Goal: Information Seeking & Learning: Understand process/instructions

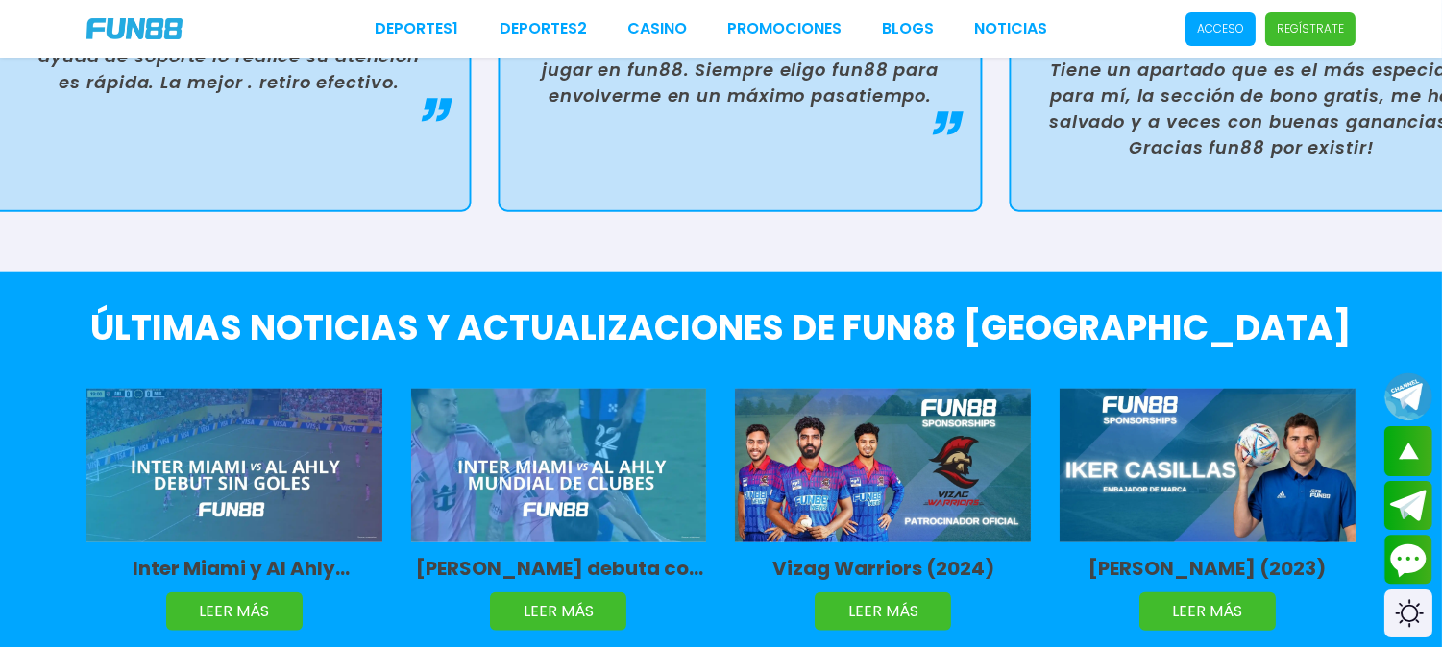
scroll to position [4056, 0]
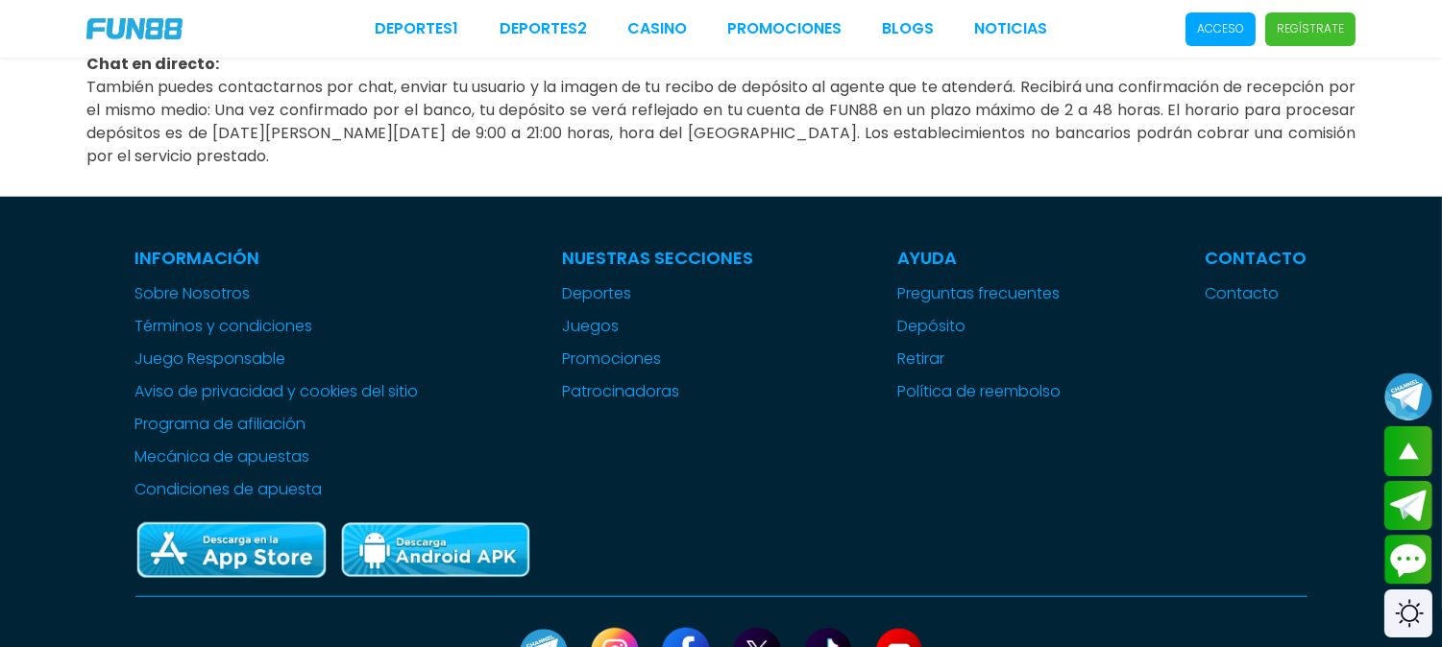
scroll to position [2898, 0]
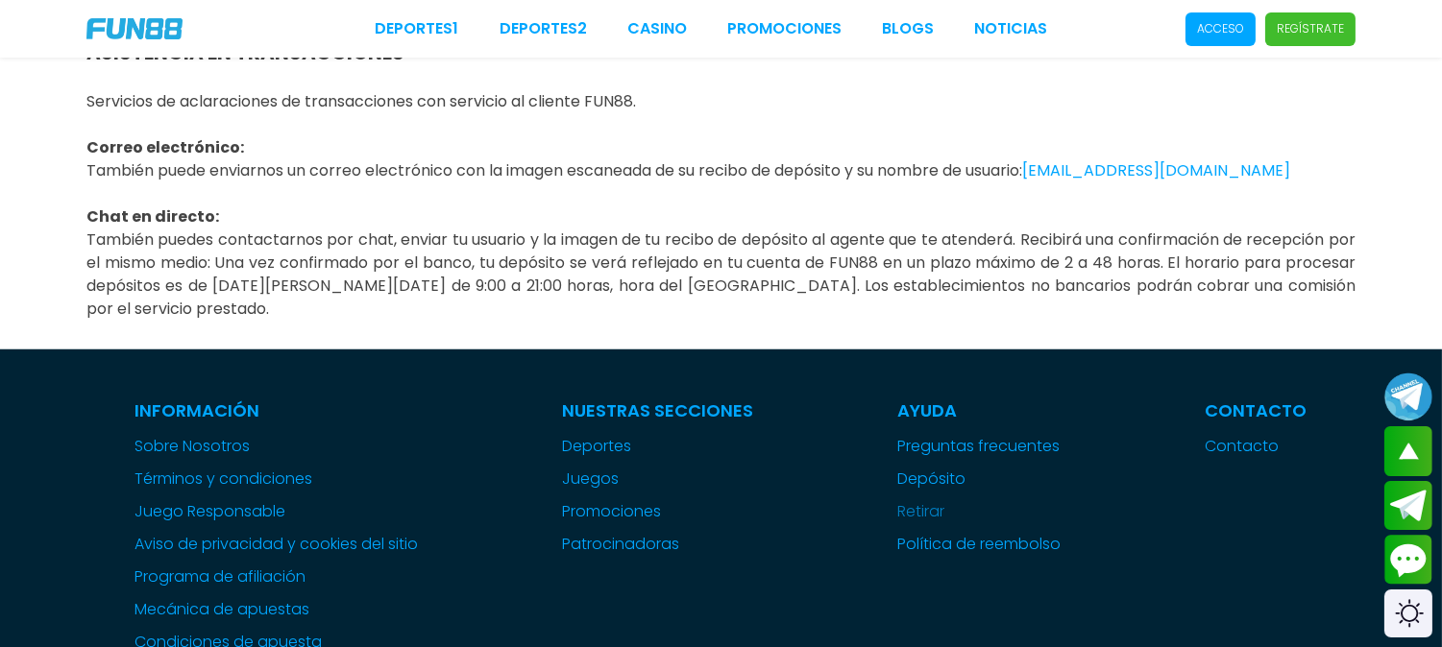
click at [941, 500] on link "Retirar" at bounding box center [979, 511] width 163 height 23
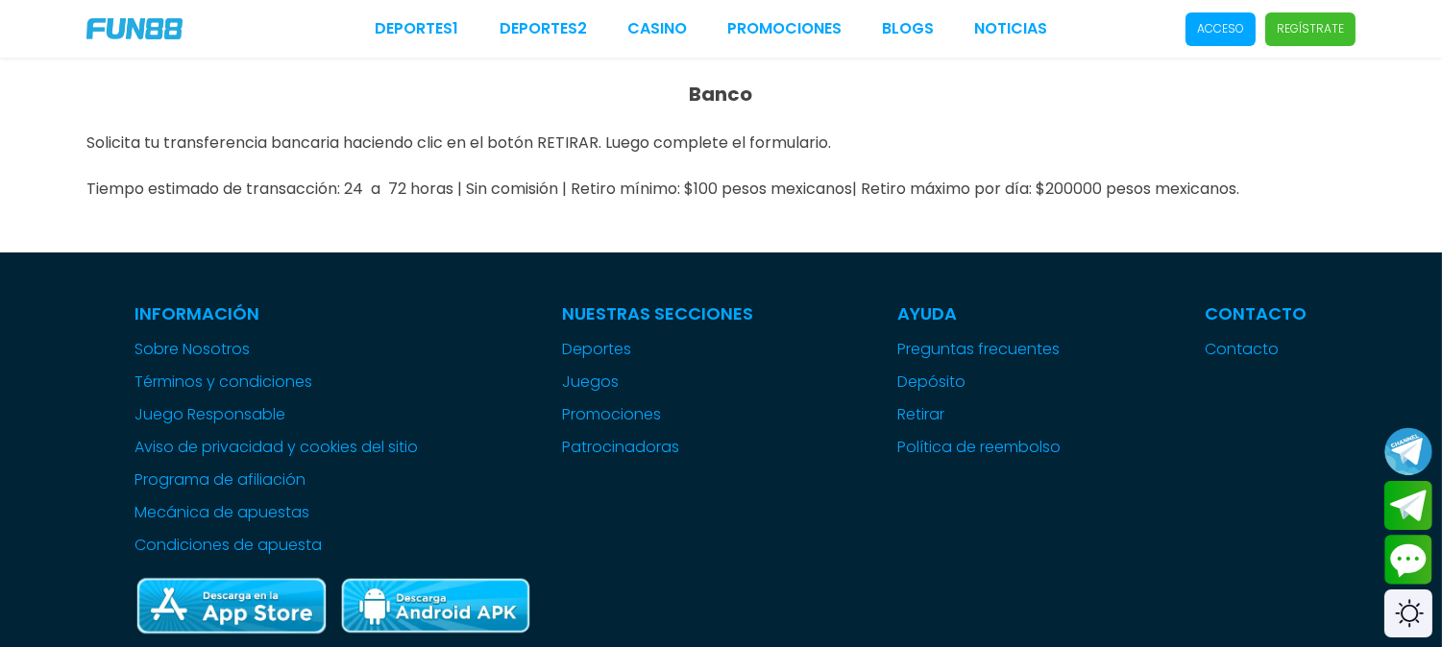
scroll to position [213, 0]
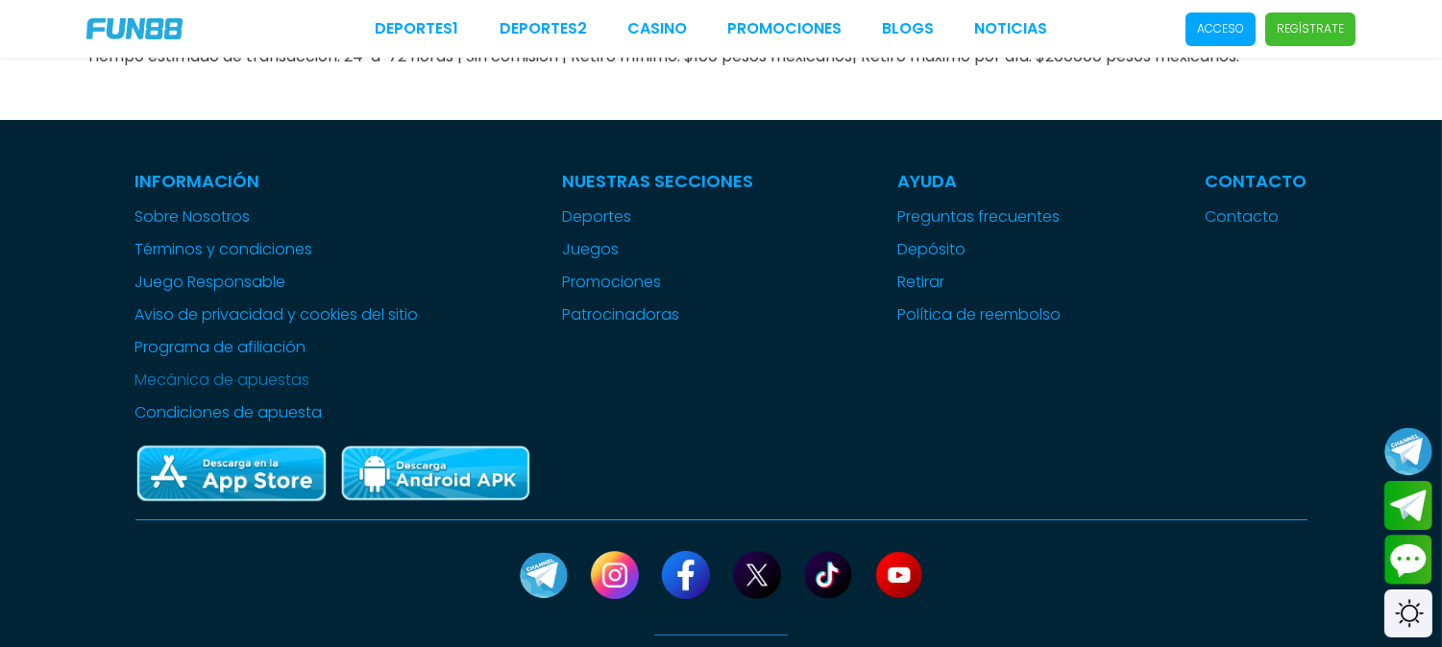
click at [252, 369] on link "Mecánica de apuestas" at bounding box center [276, 380] width 283 height 23
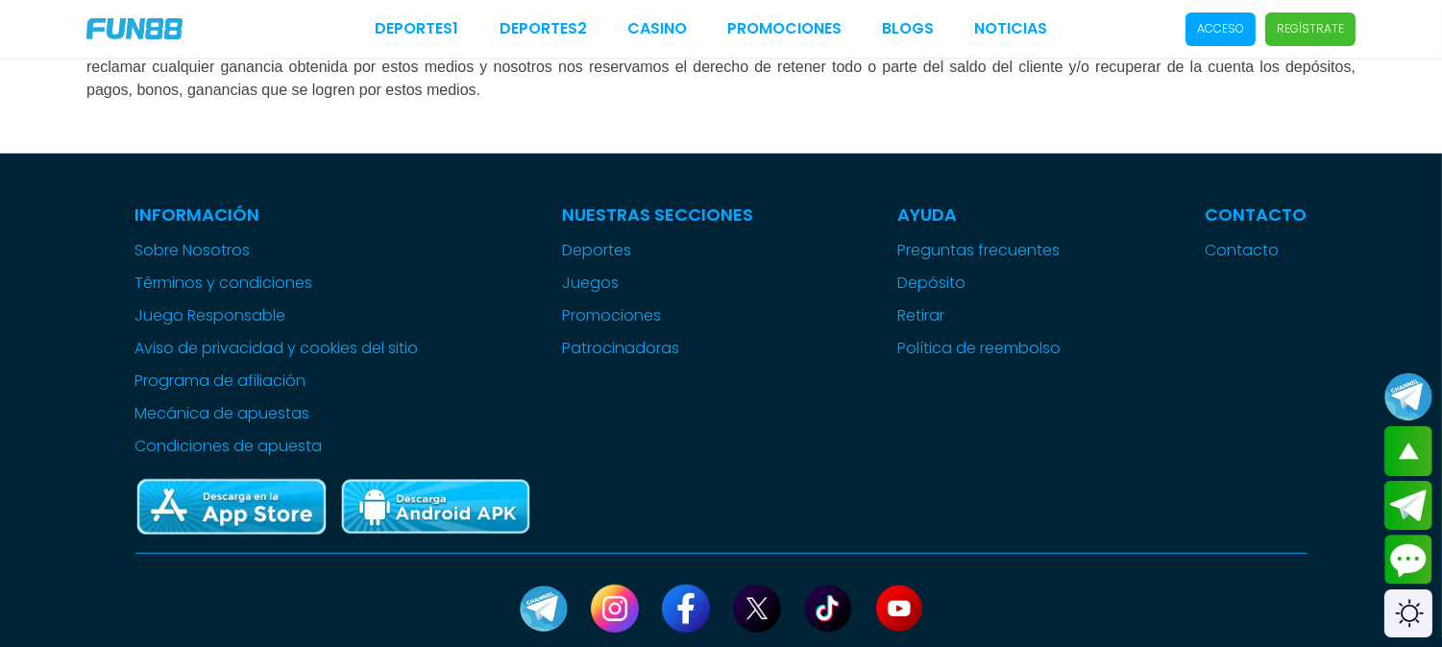
scroll to position [2882, 0]
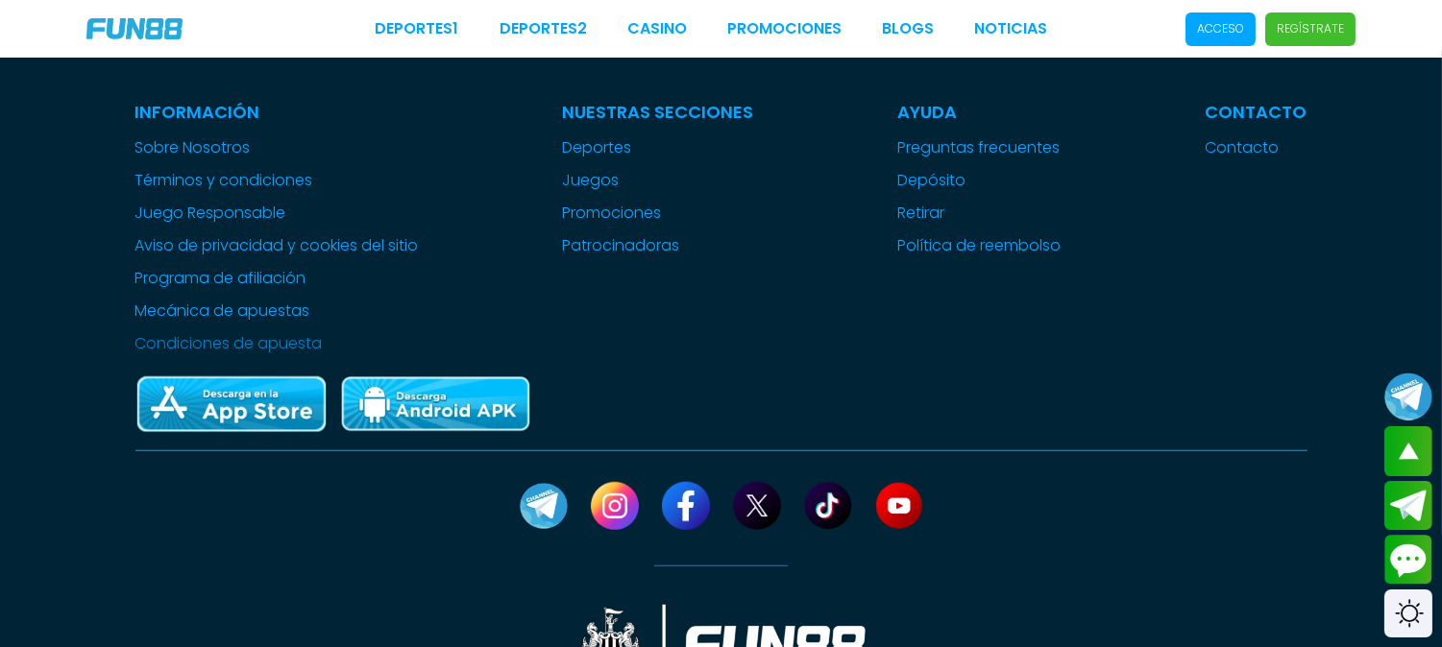
click at [254, 332] on link "Condiciones de apuesta" at bounding box center [276, 343] width 283 height 23
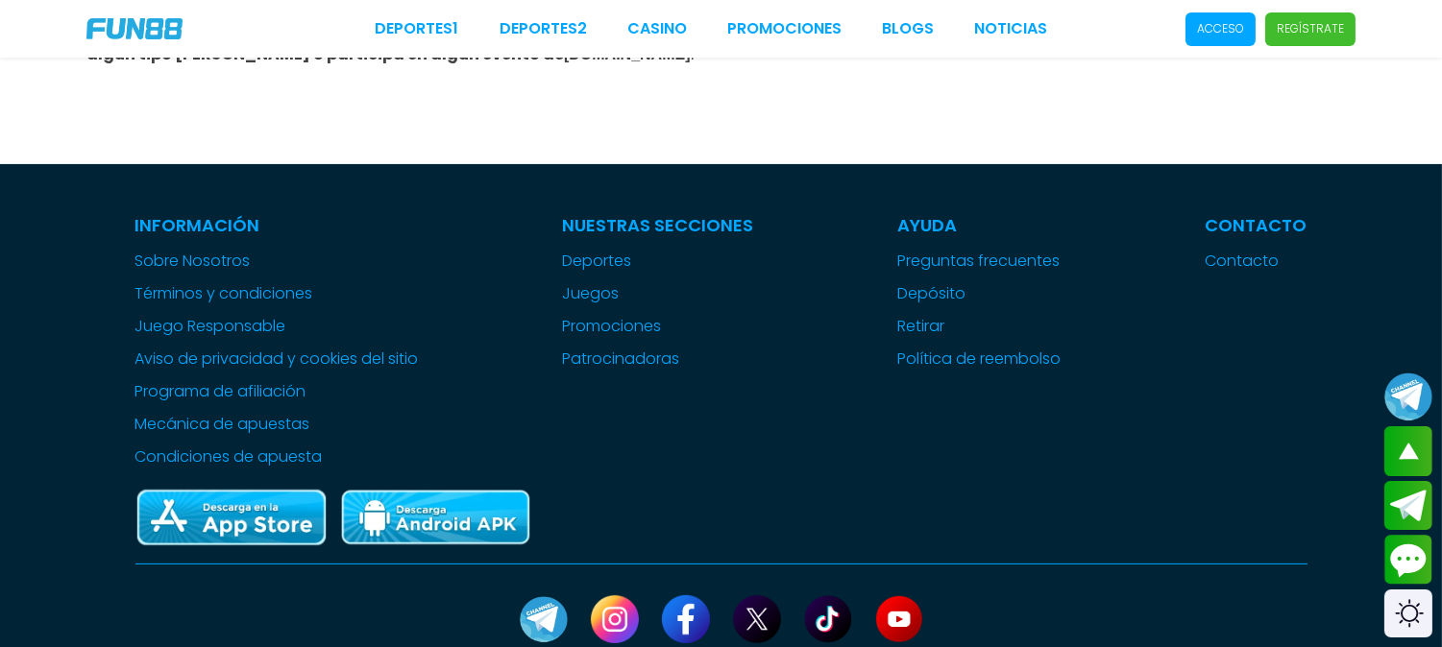
scroll to position [622, 0]
